Goal: Task Accomplishment & Management: Manage account settings

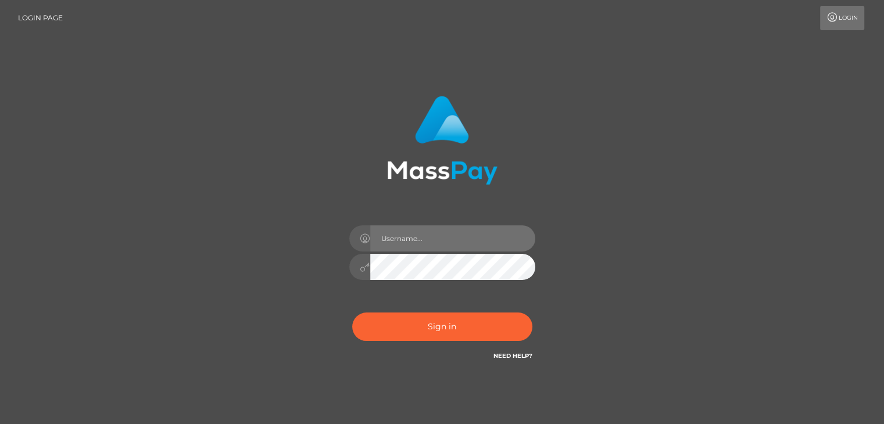
click at [400, 233] on input "text" at bounding box center [452, 238] width 165 height 26
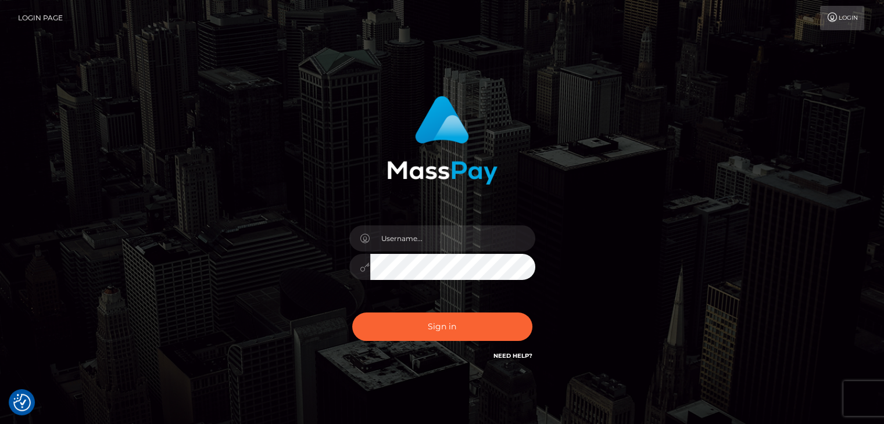
click at [618, 182] on div "Sign in" at bounding box center [442, 235] width 662 height 296
click at [449, 241] on input "text" at bounding box center [452, 238] width 165 height 26
type input "[EMAIL_ADDRESS][DOMAIN_NAME]"
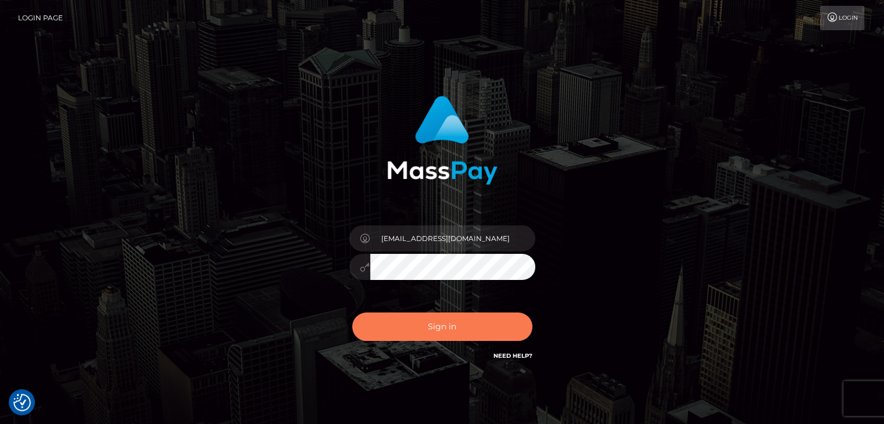
click at [460, 328] on button "Sign in" at bounding box center [442, 327] width 180 height 28
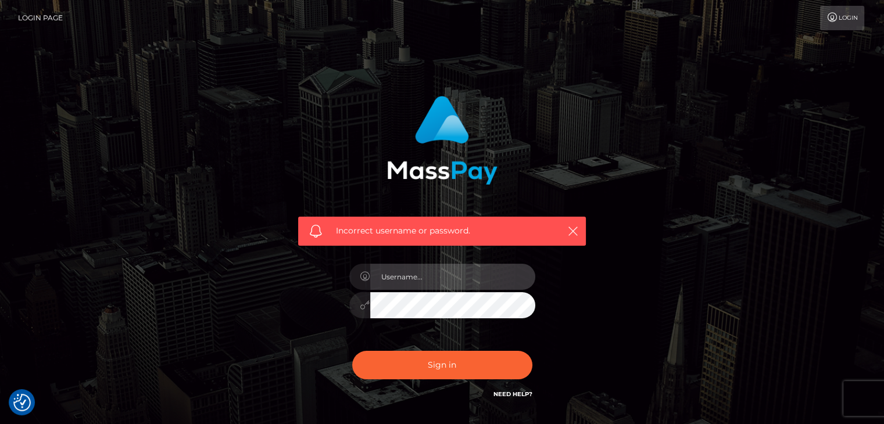
click at [430, 278] on input "text" at bounding box center [452, 277] width 165 height 26
type input "[EMAIL_ADDRESS][DOMAIN_NAME]"
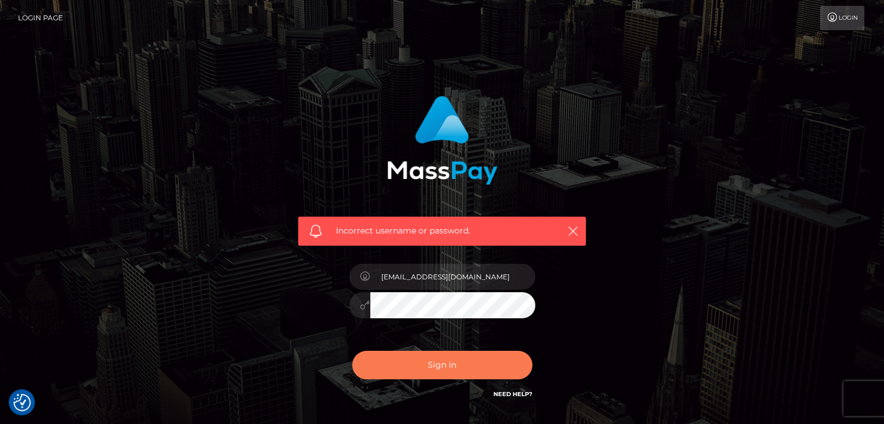
drag, startPoint x: 449, startPoint y: 363, endPoint x: 452, endPoint y: 356, distance: 7.8
click at [449, 363] on button "Sign in" at bounding box center [442, 365] width 180 height 28
